Goal: Transaction & Acquisition: Purchase product/service

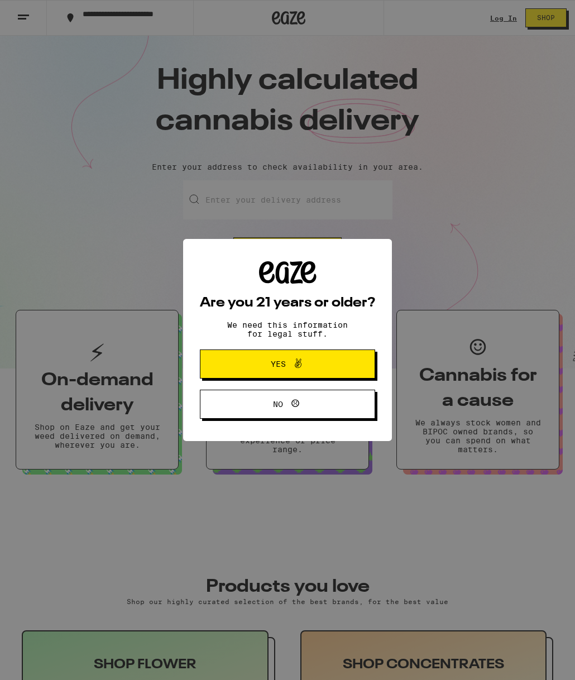
click at [276, 363] on span "Yes" at bounding box center [278, 364] width 15 height 8
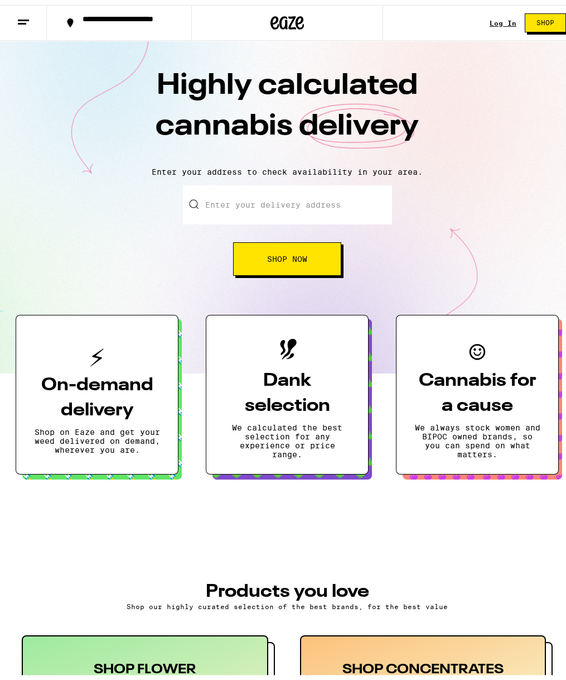
click at [273, 210] on input "Enter your delivery address" at bounding box center [287, 199] width 209 height 39
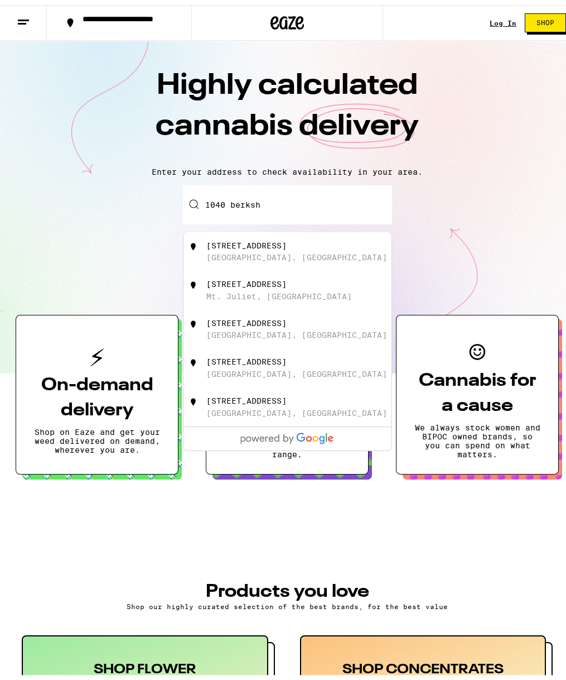
click at [259, 245] on div "1040 Berkshire Drive" at bounding box center [246, 240] width 80 height 9
type input "1040 Berkshire Drive, El Dorado Hills, CA"
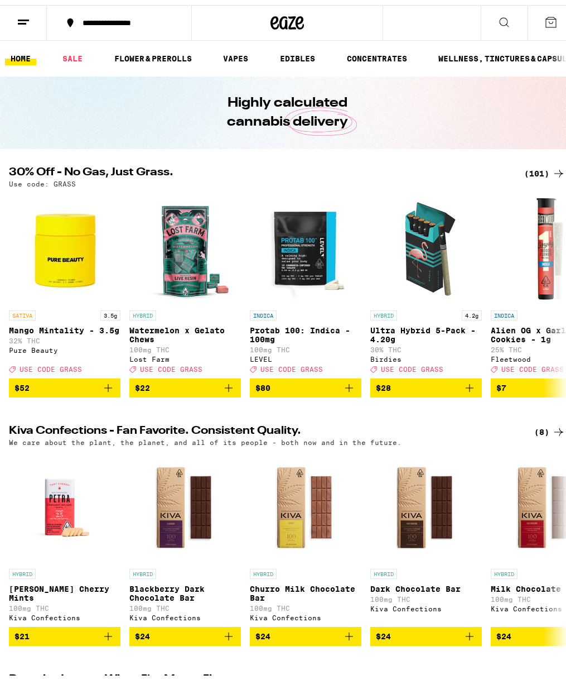
click at [481, 16] on button at bounding box center [504, 18] width 47 height 35
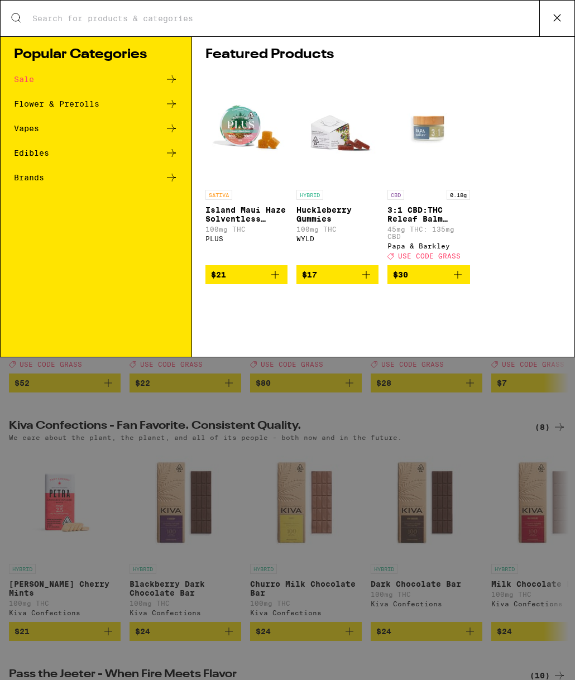
click at [196, 19] on input "Search for Products" at bounding box center [285, 18] width 507 height 10
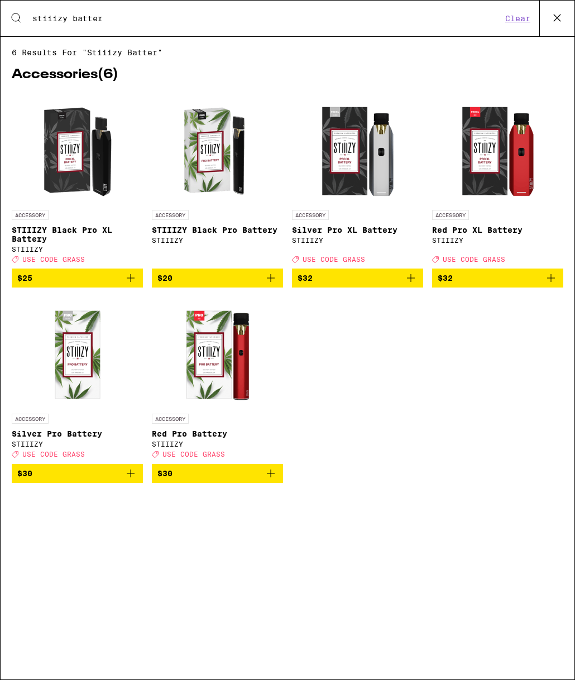
type input "stiiizy batter"
click at [106, 285] on span "$25" at bounding box center [77, 277] width 120 height 13
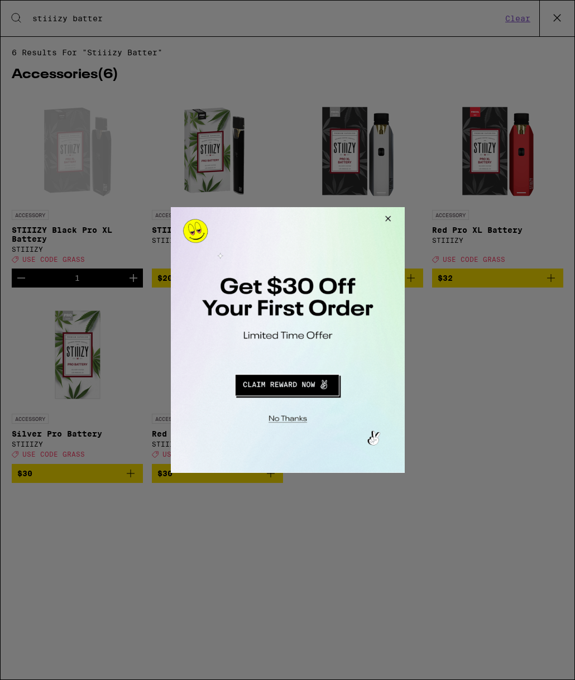
click at [386, 219] on button "Close Modal" at bounding box center [385, 220] width 30 height 27
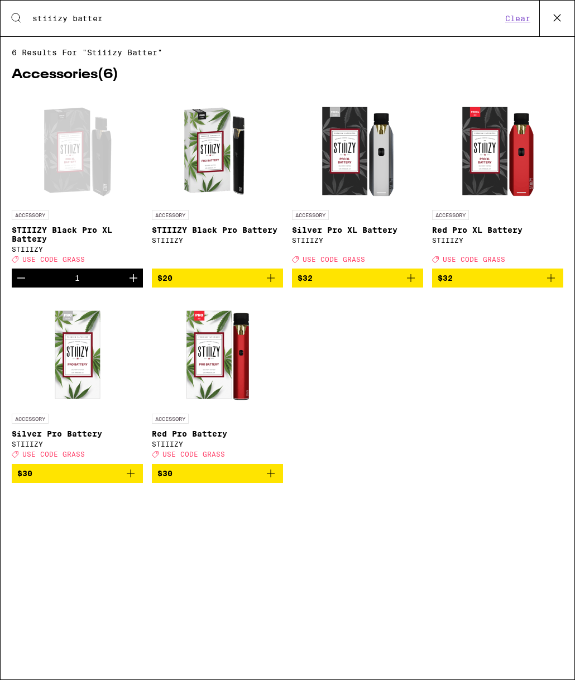
click at [521, 16] on button "Clear" at bounding box center [518, 18] width 32 height 10
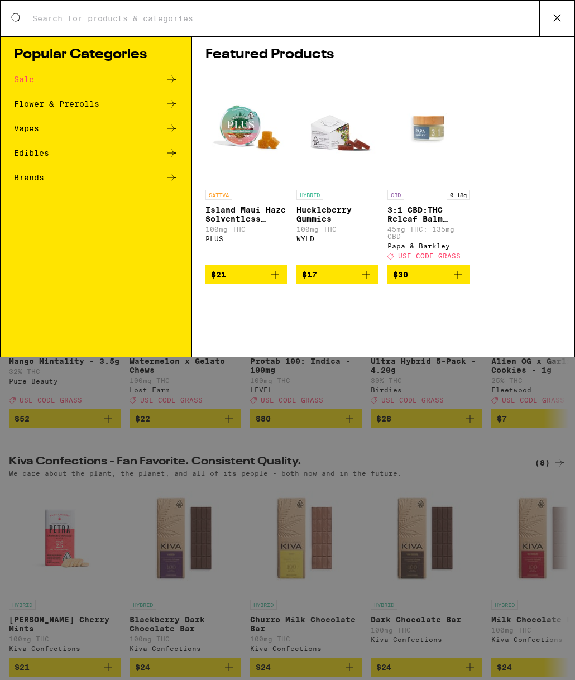
click at [413, 17] on input "Search for Products" at bounding box center [285, 18] width 507 height 10
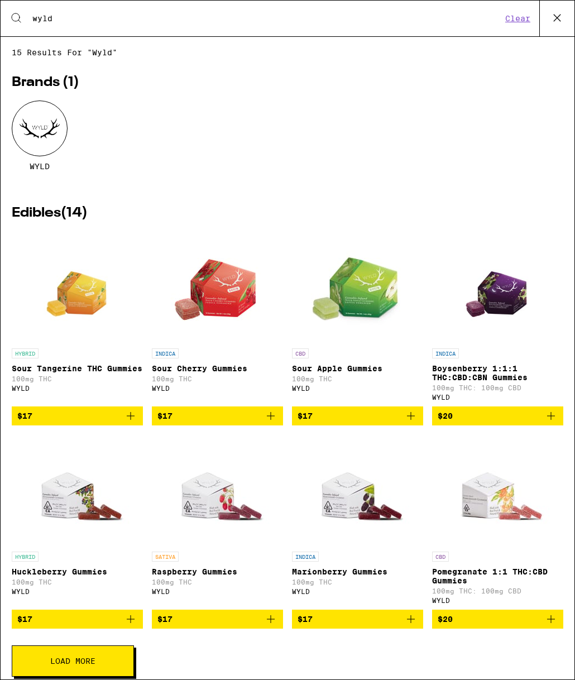
scroll to position [28, 0]
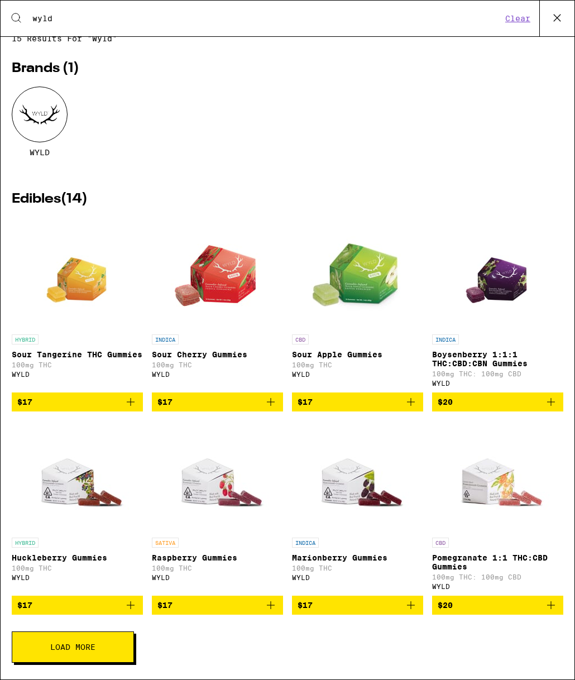
type input "wyld"
click at [105, 648] on button "Load More" at bounding box center [73, 646] width 122 height 31
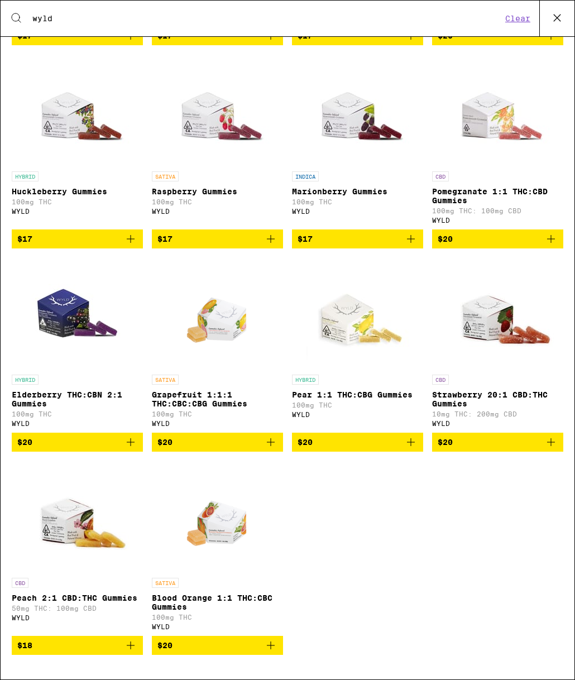
scroll to position [407, 0]
click at [105, 645] on span "$18" at bounding box center [77, 644] width 120 height 13
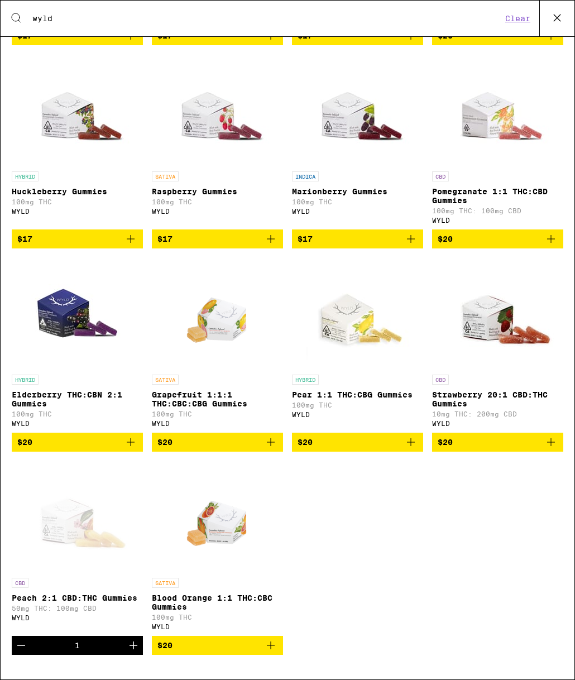
click at [448, 435] on span "$20" at bounding box center [497, 441] width 120 height 13
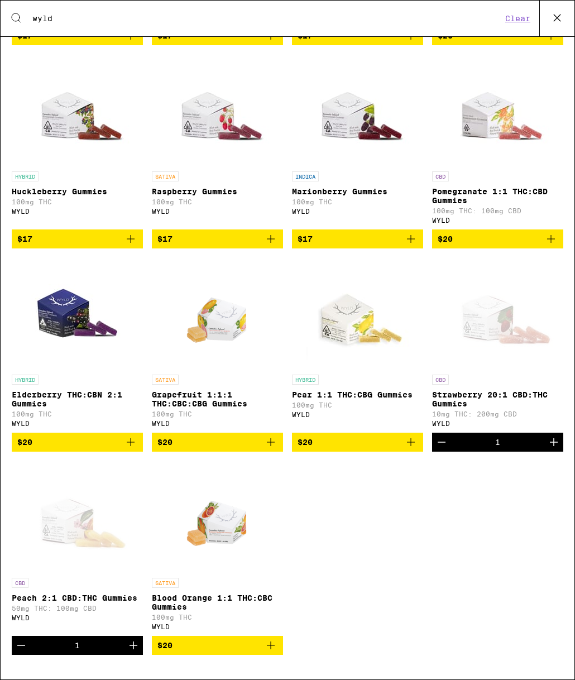
click at [526, 18] on button "Clear" at bounding box center [518, 18] width 32 height 10
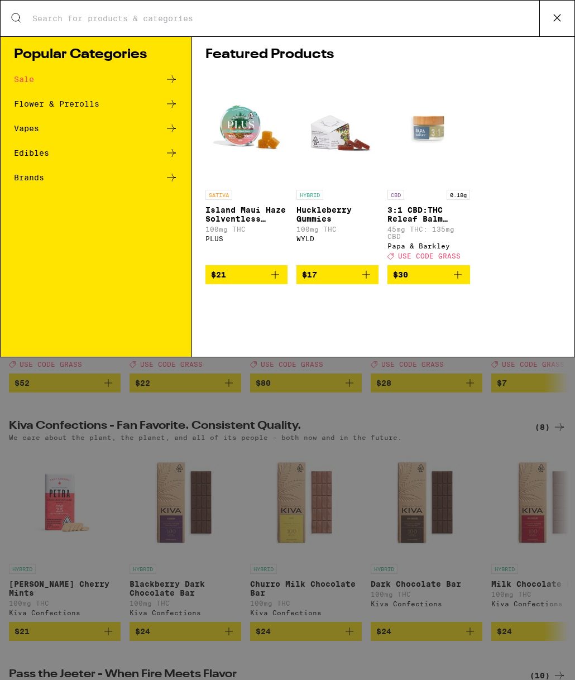
click at [407, 16] on input "Search for Products" at bounding box center [285, 18] width 507 height 10
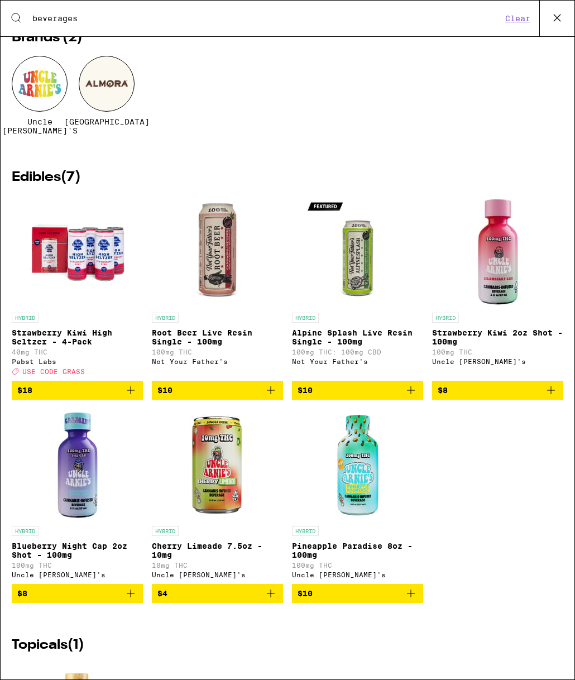
scroll to position [0, 0]
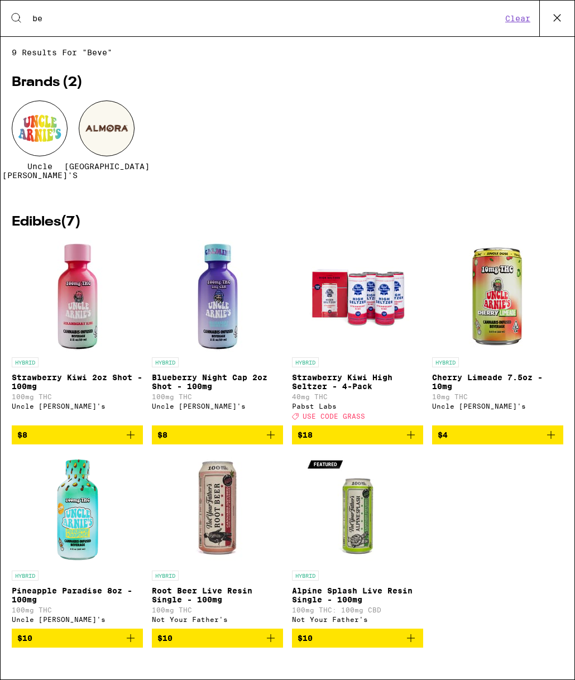
type input "b"
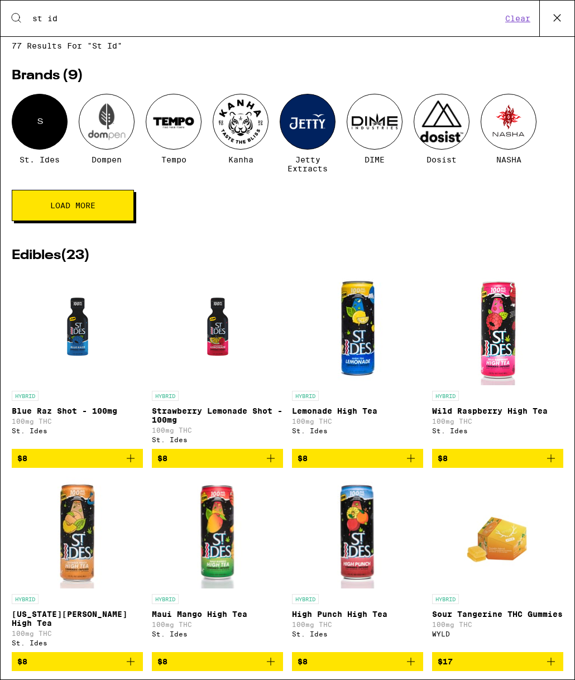
scroll to position [35, 0]
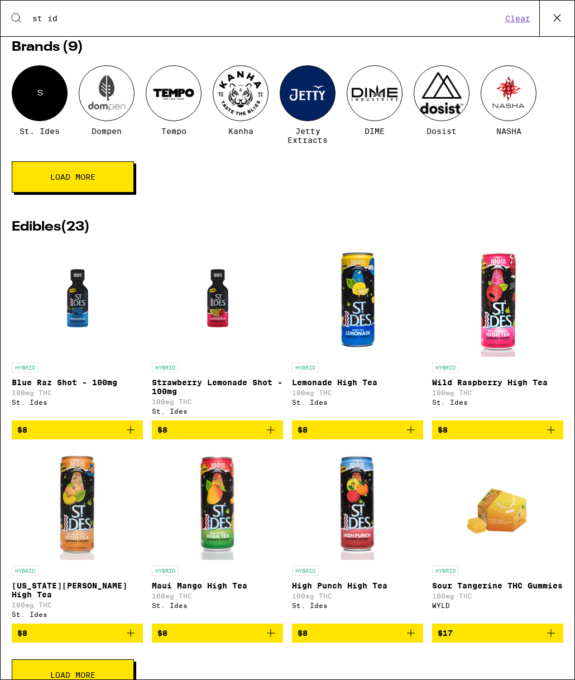
click at [120, 639] on span "$8" at bounding box center [77, 632] width 120 height 13
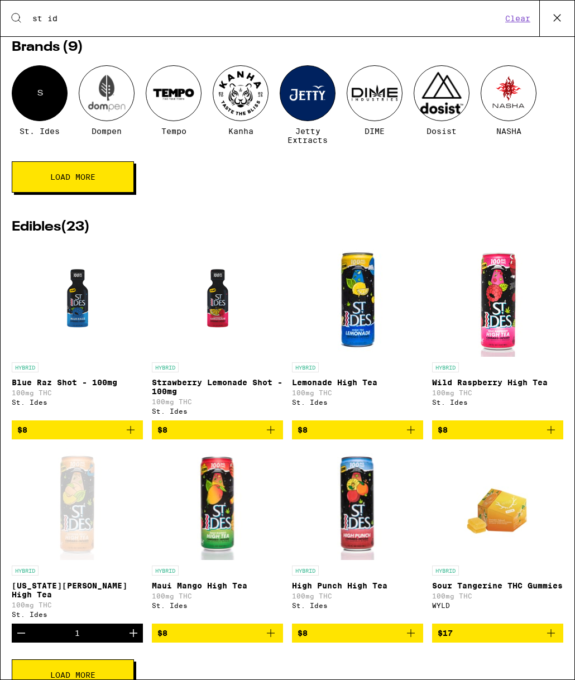
drag, startPoint x: 109, startPoint y: 26, endPoint x: 14, endPoint y: 16, distance: 95.4
click at [14, 16] on div "Search for Products st id Clear" at bounding box center [288, 19] width 574 height 36
drag, startPoint x: 32, startPoint y: 16, endPoint x: 76, endPoint y: 12, distance: 43.6
click at [63, 16] on input "st id" at bounding box center [267, 18] width 470 height 10
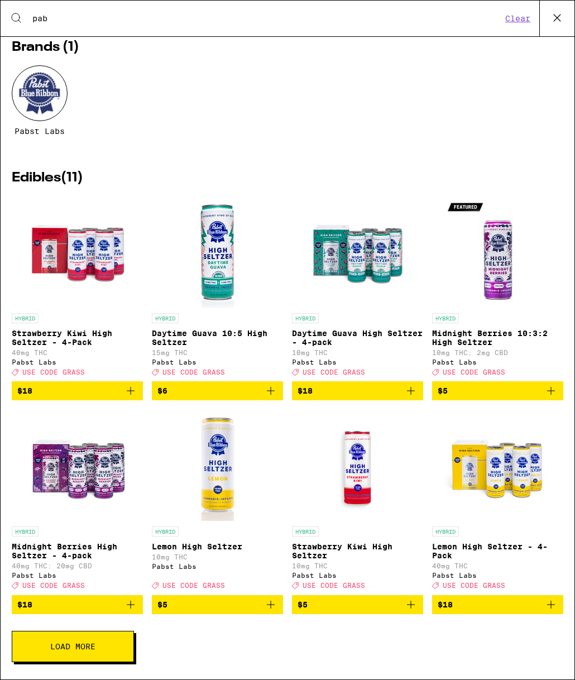
type input "pab"
click at [225, 397] on span "$6" at bounding box center [217, 390] width 120 height 13
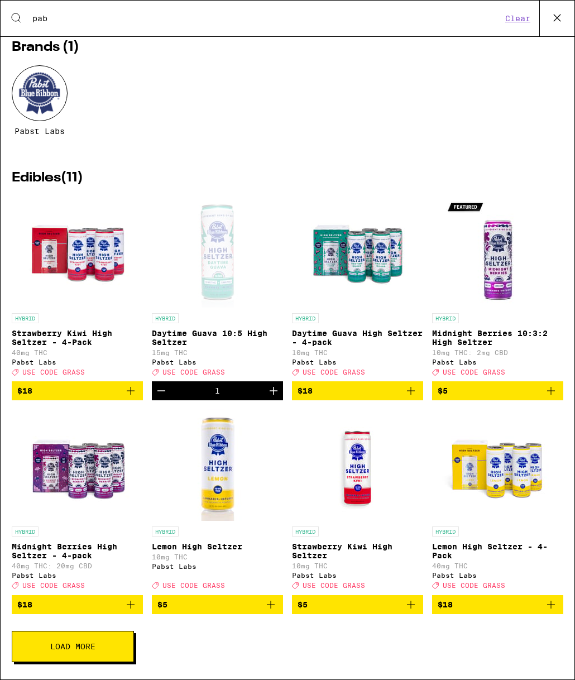
click at [548, 16] on icon at bounding box center [556, 17] width 17 height 17
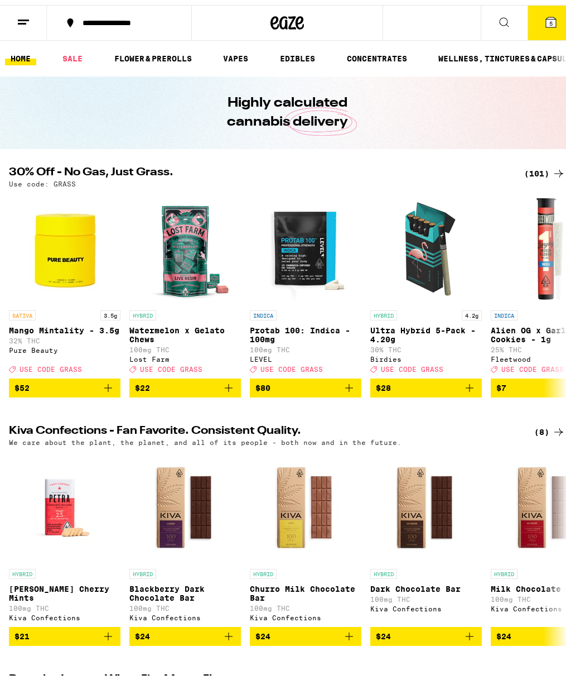
click at [546, 19] on icon at bounding box center [551, 17] width 10 height 10
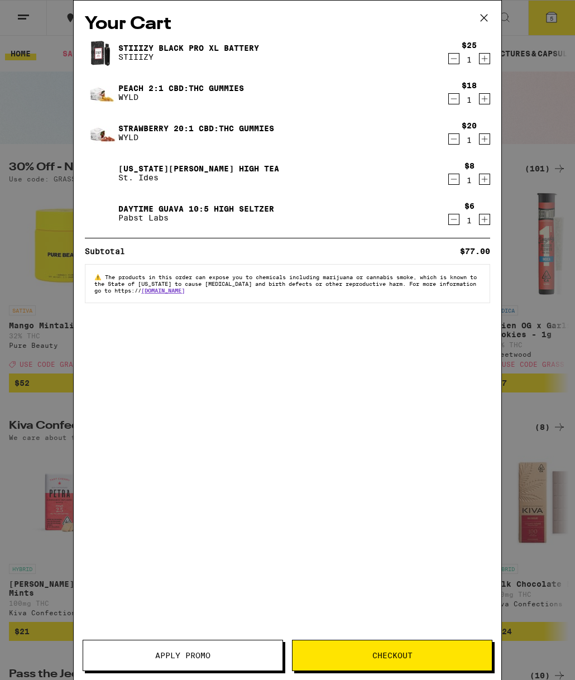
click at [214, 638] on div "Your Cart STIIIZY Black Pro XL Battery STIIIZY $25 1 Peach 2:1 CBD:THC Gummies …" at bounding box center [287, 324] width 427 height 646
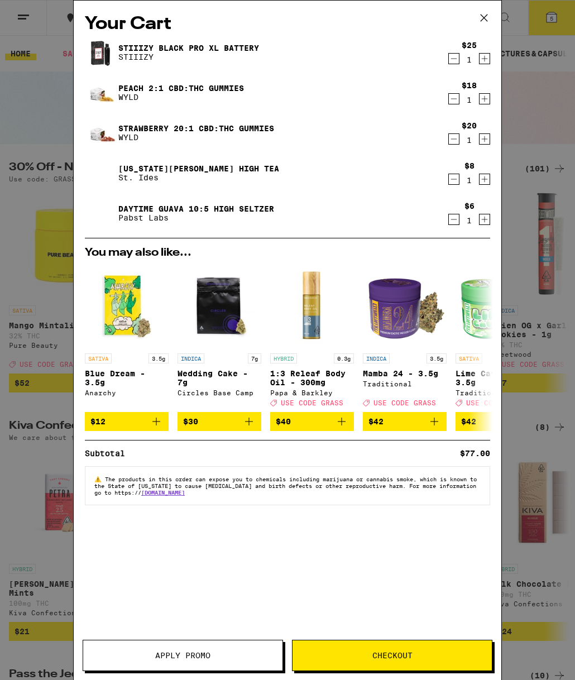
click at [216, 648] on button "Apply Promo" at bounding box center [183, 654] width 200 height 31
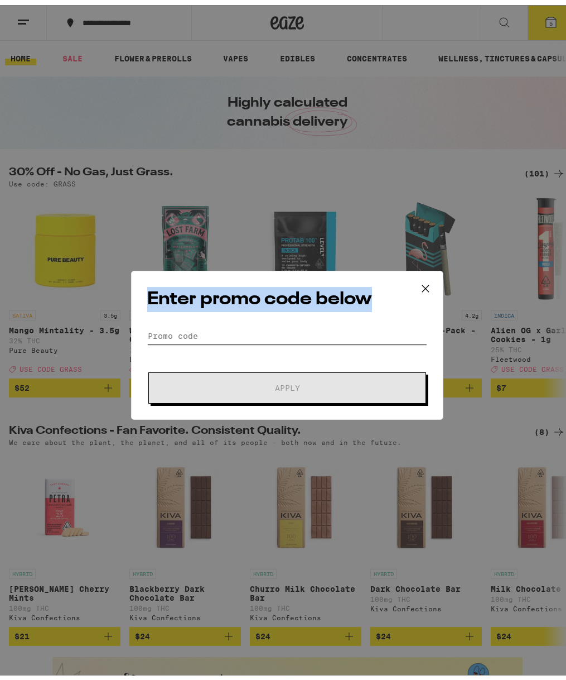
click at [281, 333] on input "Promo Code" at bounding box center [287, 330] width 280 height 17
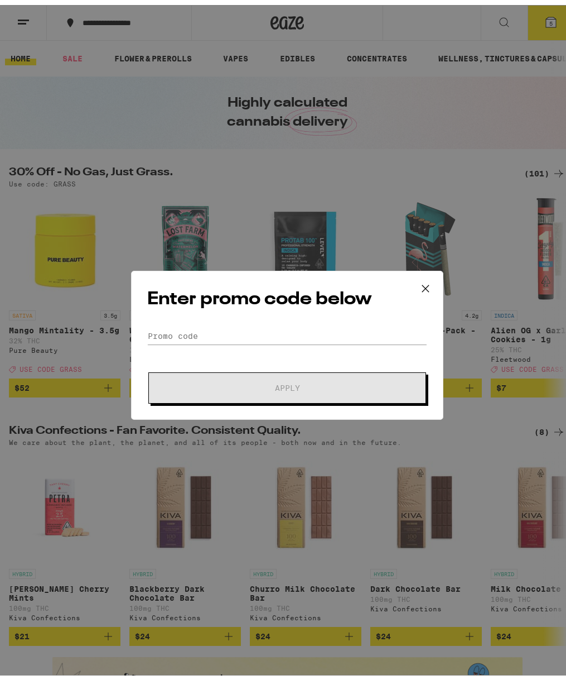
click at [219, 316] on div "Enter promo code below Promo Code Apply" at bounding box center [287, 340] width 312 height 149
click at [192, 331] on input "Promo Code" at bounding box center [287, 330] width 280 height 17
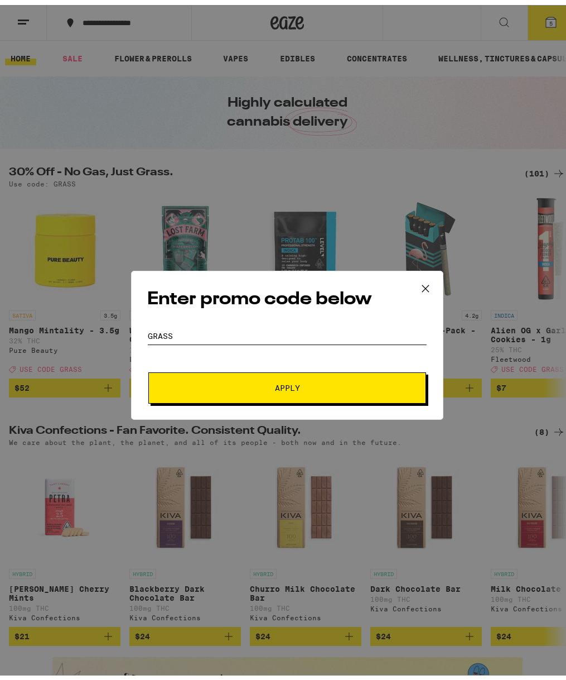
type input "GRASS"
click at [234, 379] on span "Apply" at bounding box center [287, 383] width 201 height 8
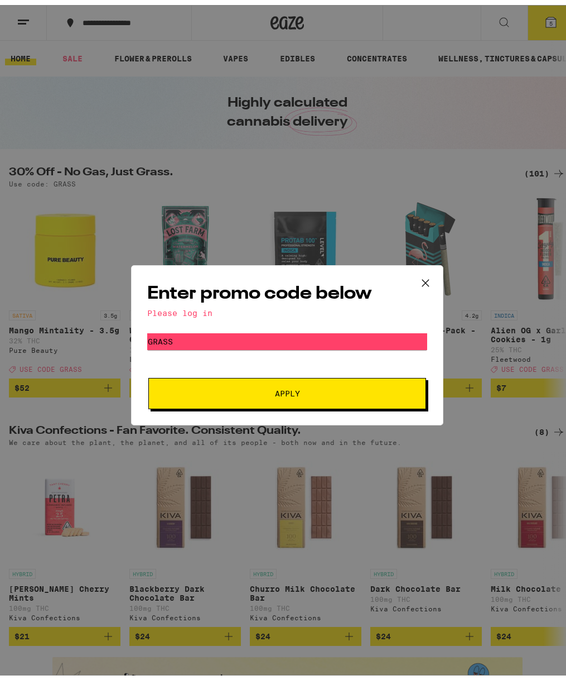
click at [185, 304] on div "Please log in" at bounding box center [287, 308] width 280 height 9
click at [187, 306] on div "Please log in" at bounding box center [287, 308] width 280 height 9
click at [423, 277] on icon at bounding box center [425, 277] width 17 height 17
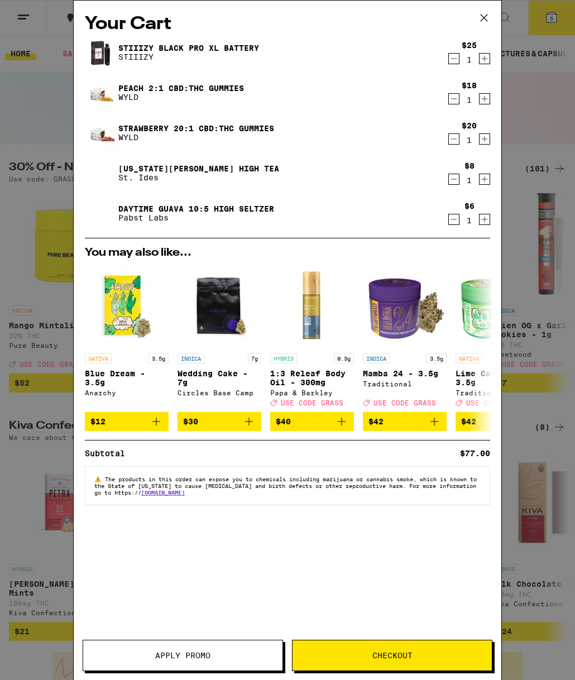
click at [379, 641] on button "Checkout" at bounding box center [392, 654] width 200 height 31
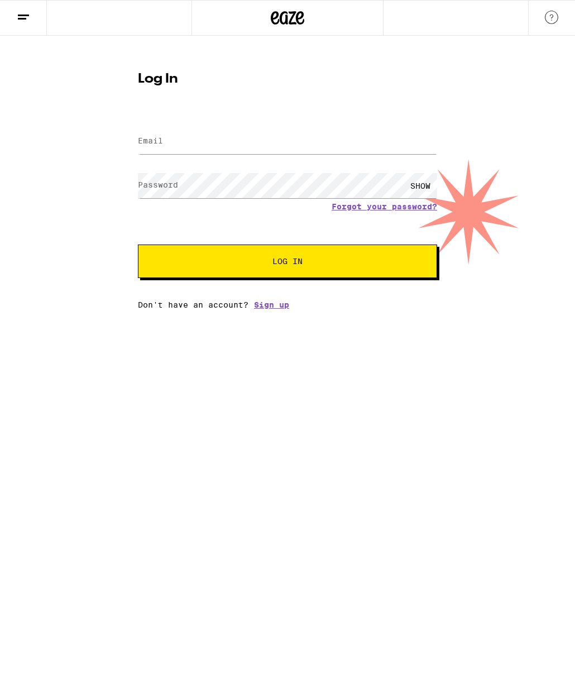
click at [286, 163] on form "Email Email Password Password SHOW Forgot your password? Log In" at bounding box center [287, 196] width 299 height 164
click at [285, 151] on input "Email" at bounding box center [287, 141] width 299 height 25
type input "ally.dietz27@yahoo.com"
click at [138, 244] on button "Log In" at bounding box center [287, 260] width 299 height 33
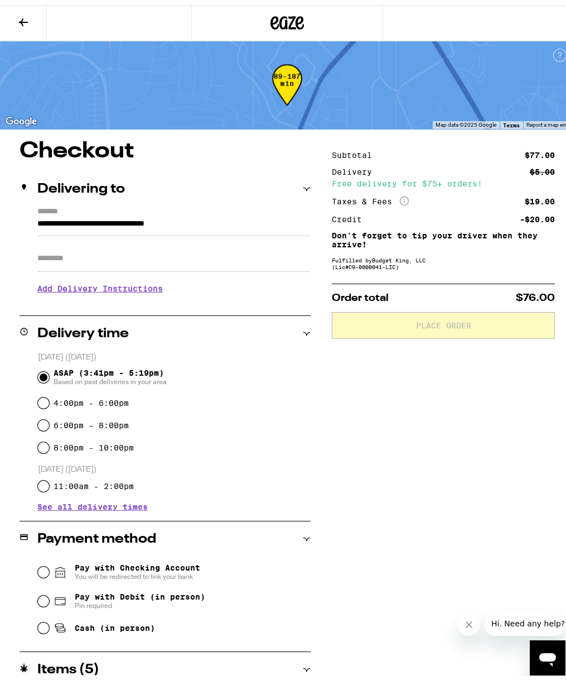
click at [87, 141] on h1 "Checkout" at bounding box center [165, 146] width 291 height 22
click at [271, 25] on icon at bounding box center [287, 18] width 33 height 20
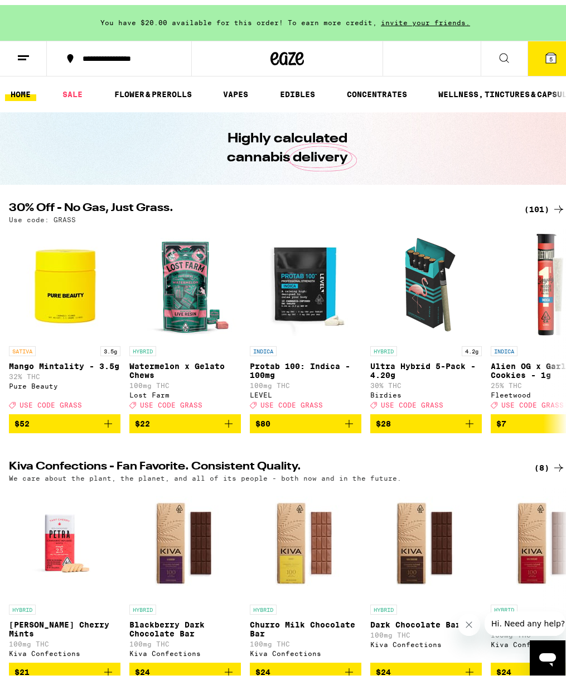
click at [545, 47] on icon at bounding box center [551, 52] width 13 height 13
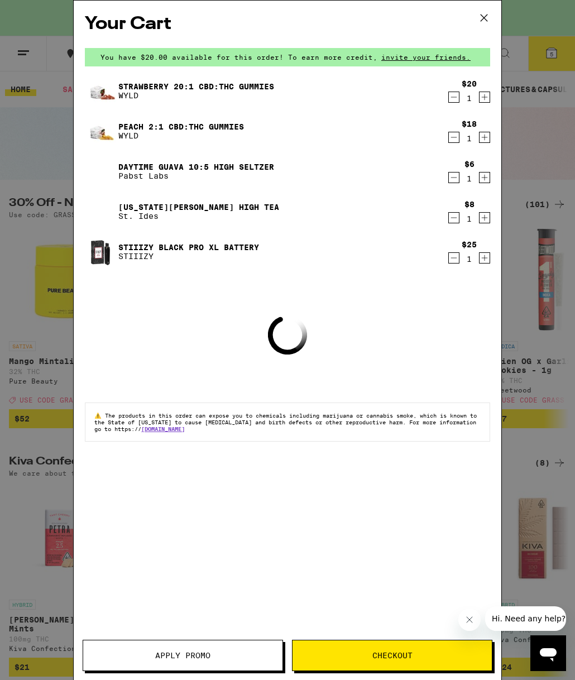
click at [184, 663] on button "Apply Promo" at bounding box center [183, 654] width 200 height 31
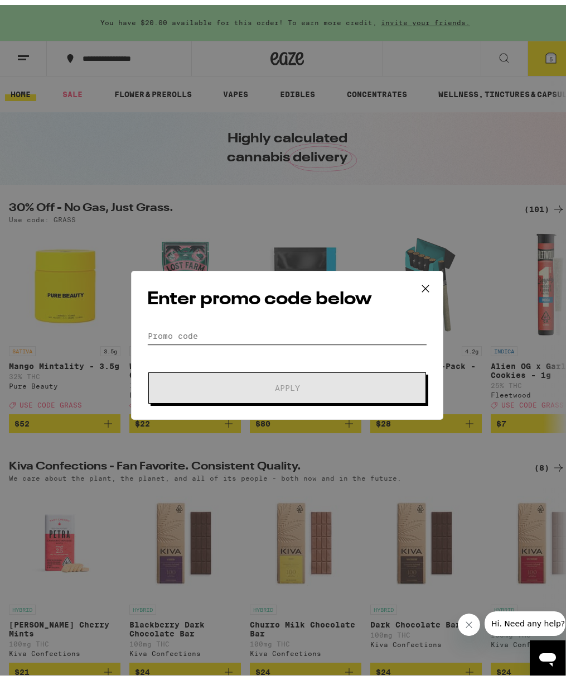
click at [240, 334] on input "Promo Code" at bounding box center [287, 330] width 280 height 17
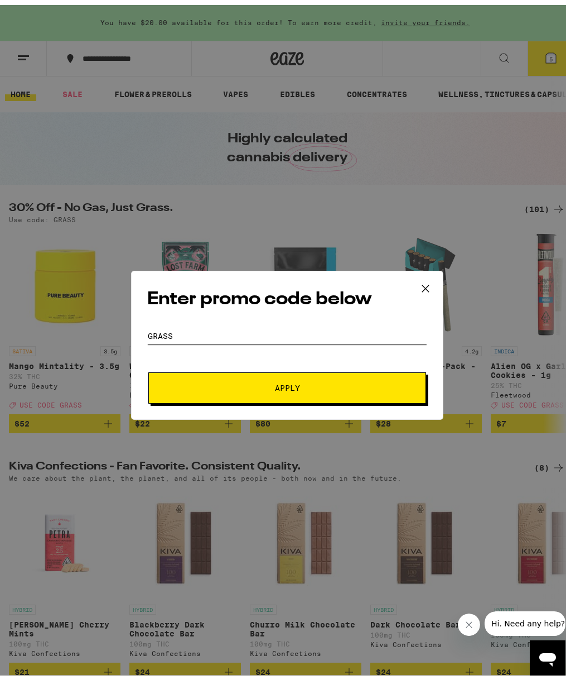
type input "GRASS"
click at [233, 382] on span "Apply" at bounding box center [287, 383] width 201 height 8
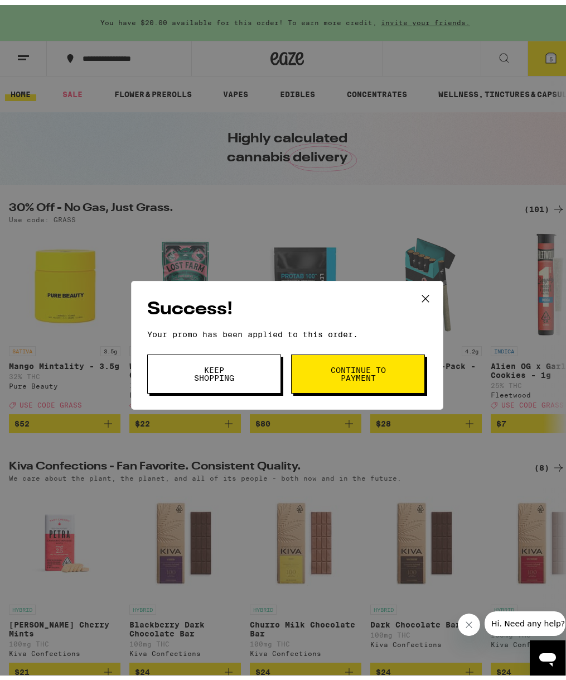
click at [372, 361] on span "Continue to payment" at bounding box center [358, 369] width 57 height 16
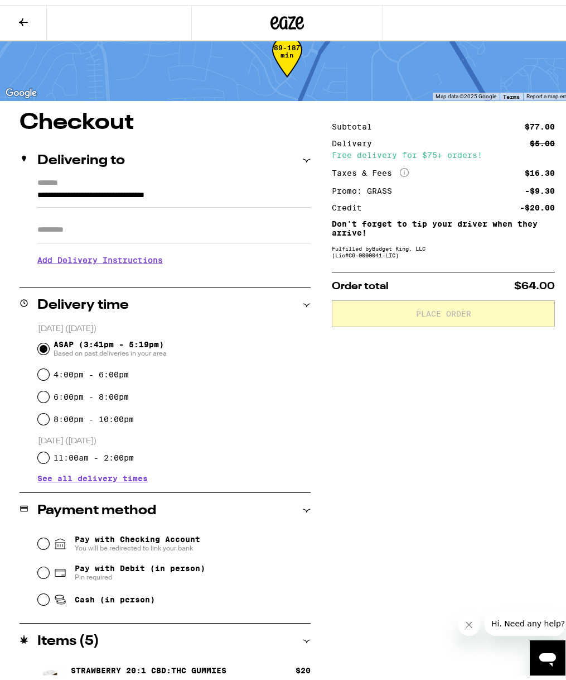
scroll to position [164, 0]
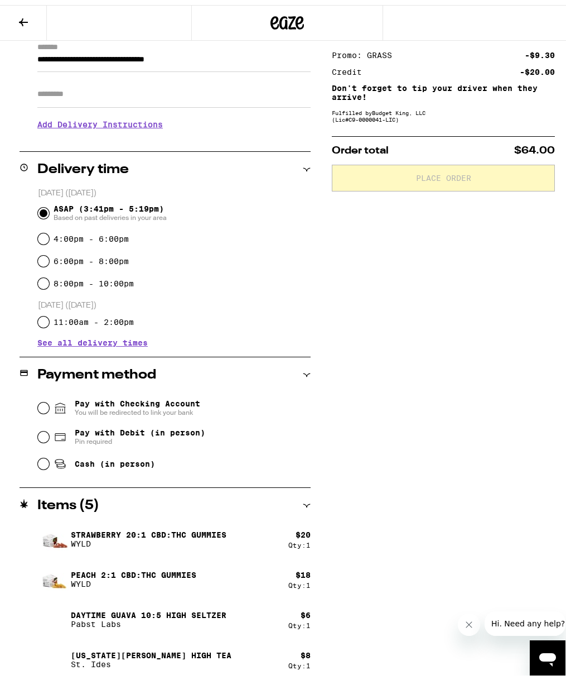
click at [145, 403] on span "Pay with Checking Account You will be redirected to link your bank" at bounding box center [138, 403] width 126 height 18
click at [49, 403] on input "Pay with Checking Account You will be redirected to link your bank" at bounding box center [43, 402] width 11 height 11
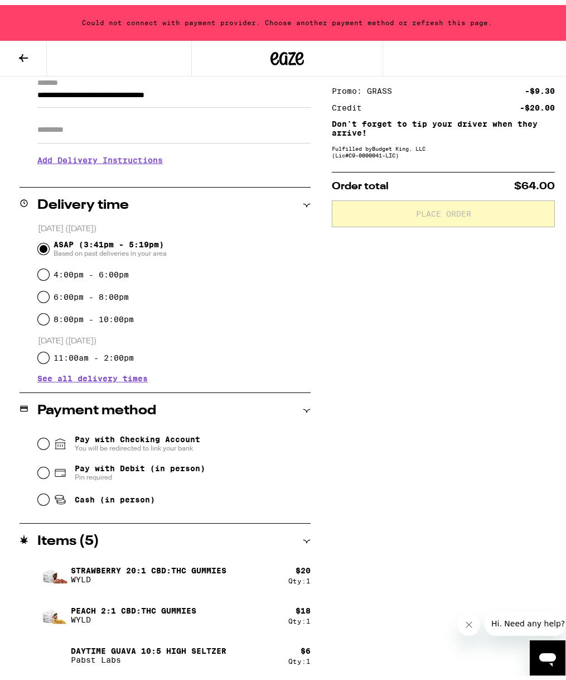
scroll to position [200, 0]
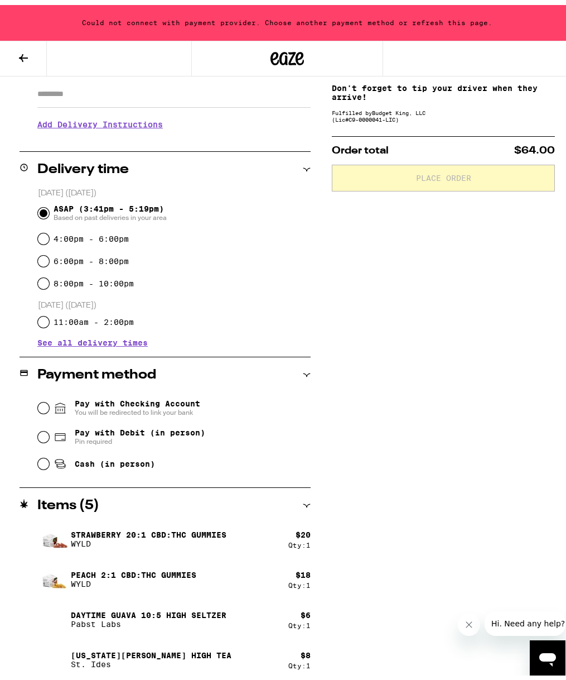
click at [124, 406] on span "You will be redirected to link your bank" at bounding box center [138, 407] width 126 height 9
click at [49, 406] on input "Pay with Checking Account You will be redirected to link your bank" at bounding box center [43, 402] width 11 height 11
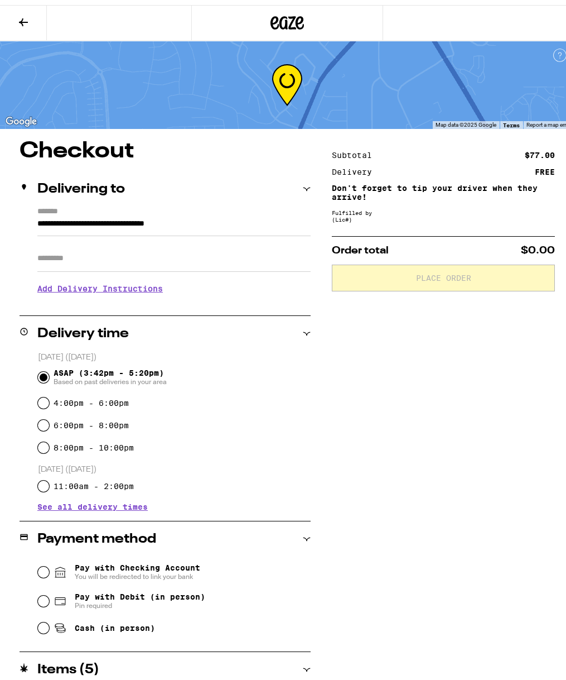
click at [88, 566] on span "Pay with Checking Account You will be redirected to link your bank" at bounding box center [138, 567] width 126 height 18
click at [49, 566] on input "Pay with Checking Account You will be redirected to link your bank" at bounding box center [43, 566] width 11 height 11
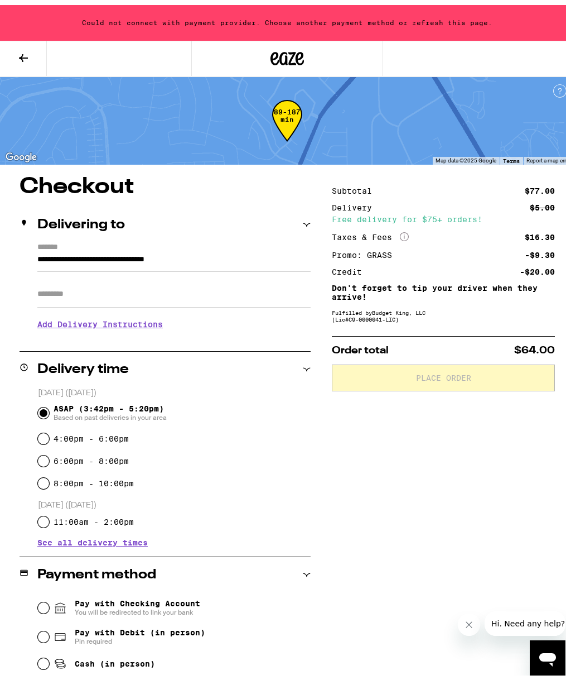
click at [99, 627] on span "Pay with Debit (in person)" at bounding box center [140, 627] width 131 height 9
click at [49, 627] on input "Pay with Debit (in person) Pin required" at bounding box center [43, 631] width 11 height 11
radio input "true"
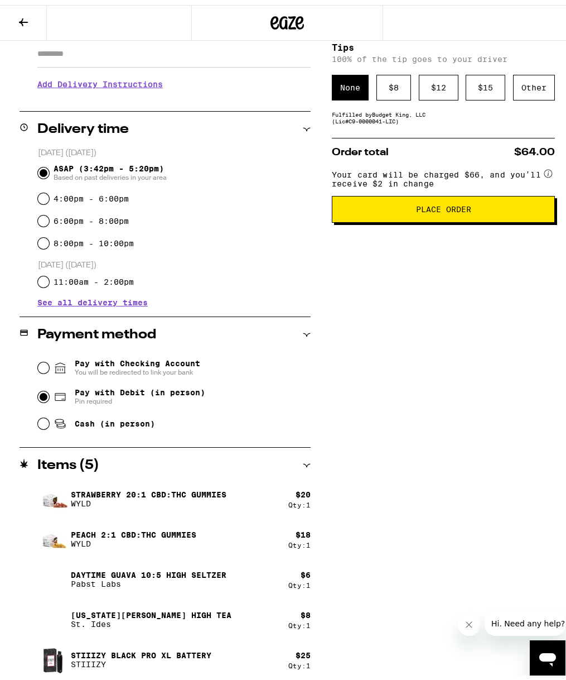
scroll to position [12, 0]
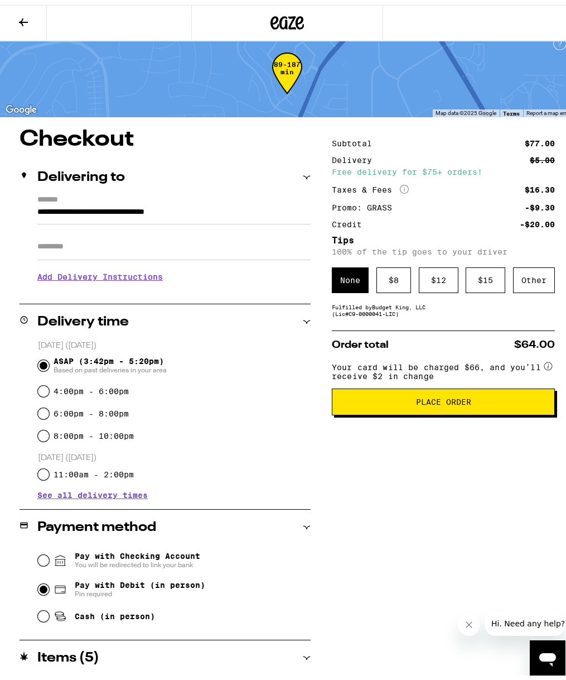
click at [419, 395] on button "Place Order" at bounding box center [443, 396] width 223 height 27
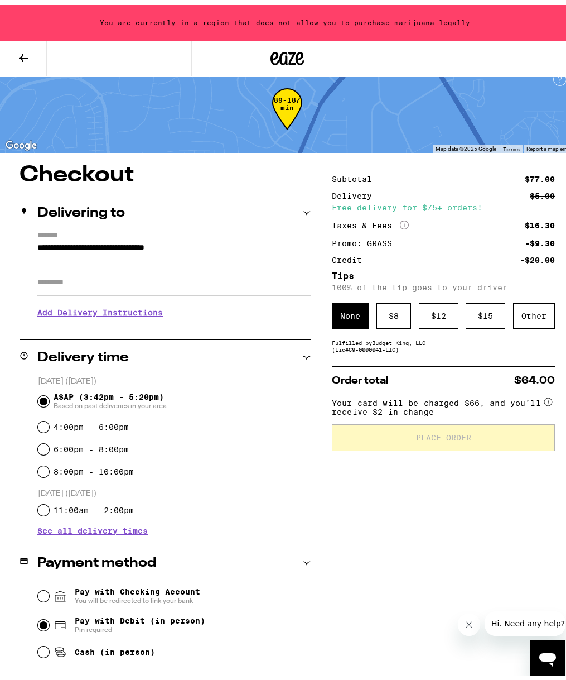
scroll to position [47, 0]
